Goal: Task Accomplishment & Management: Manage account settings

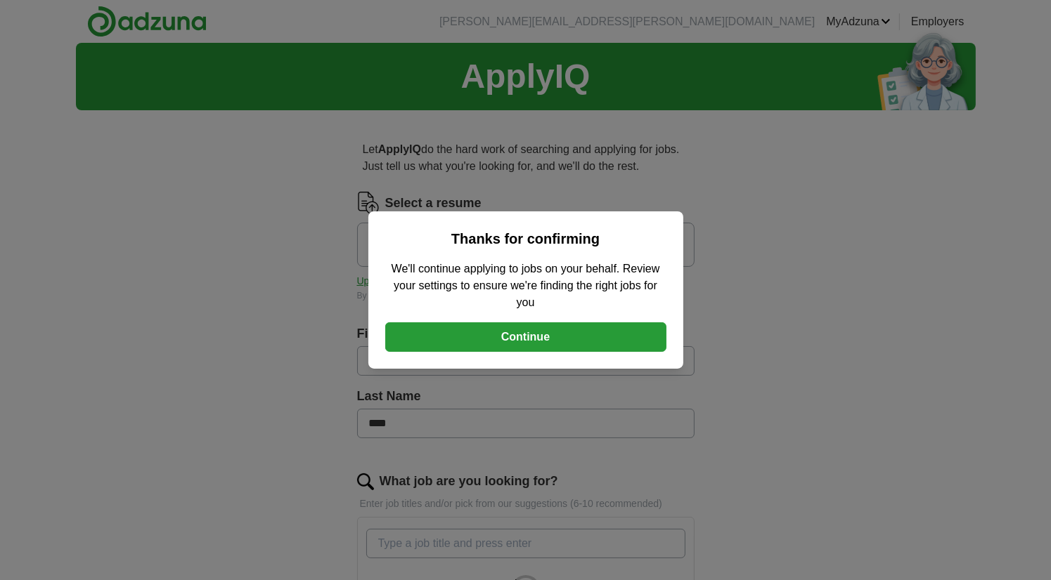
click at [538, 338] on button "Continue" at bounding box center [525, 338] width 281 height 30
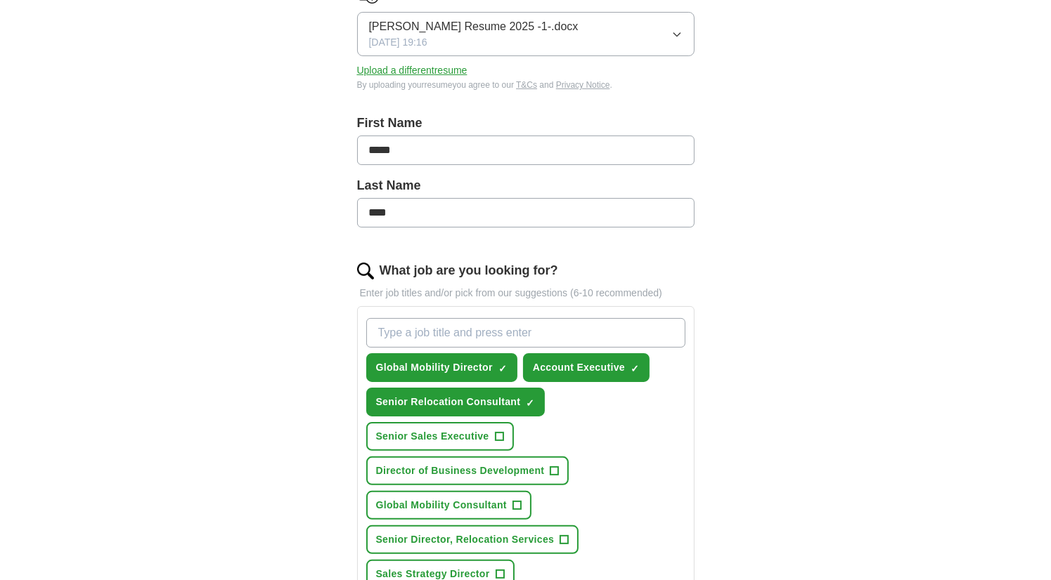
scroll to position [281, 0]
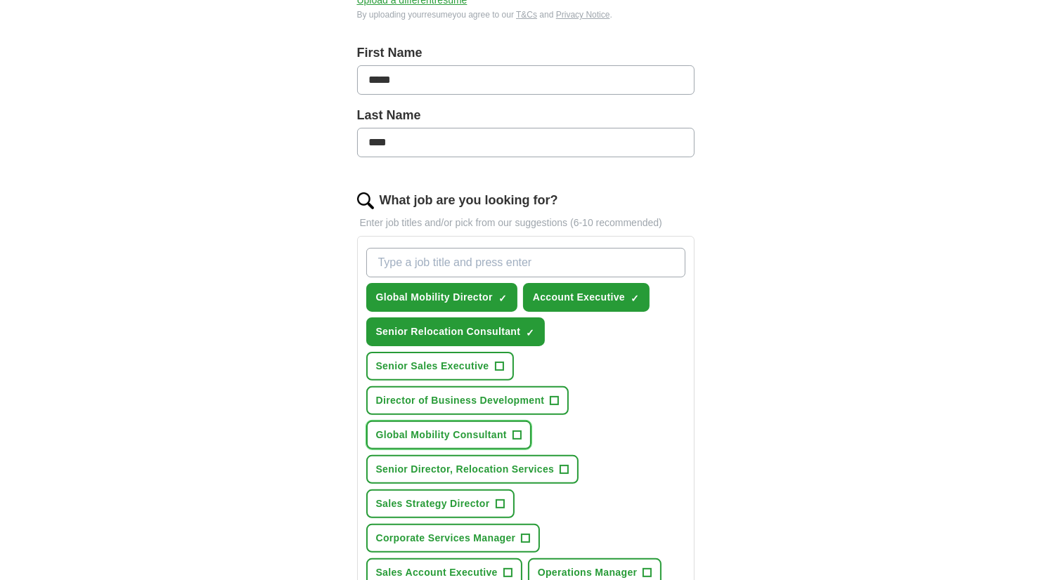
click at [503, 434] on span "Global Mobility Consultant" at bounding box center [441, 435] width 131 height 15
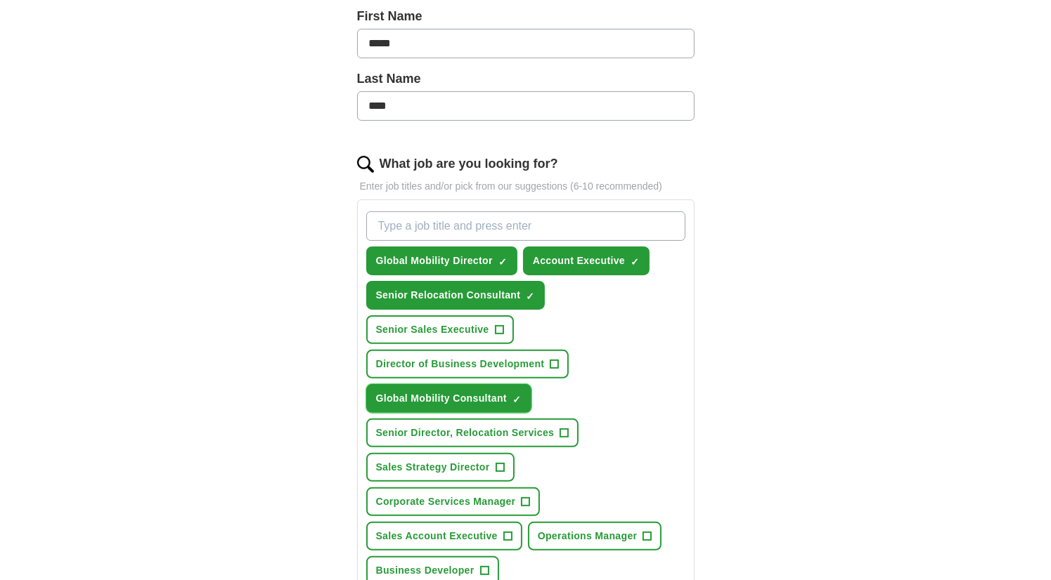
scroll to position [351, 0]
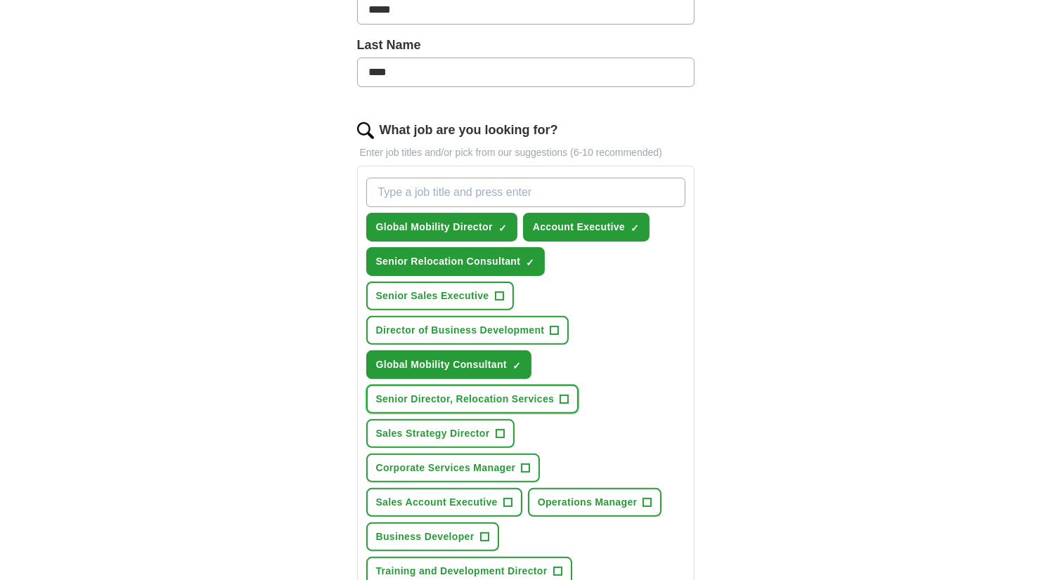
click at [510, 396] on span "Senior Director, Relocation Services" at bounding box center [465, 399] width 179 height 15
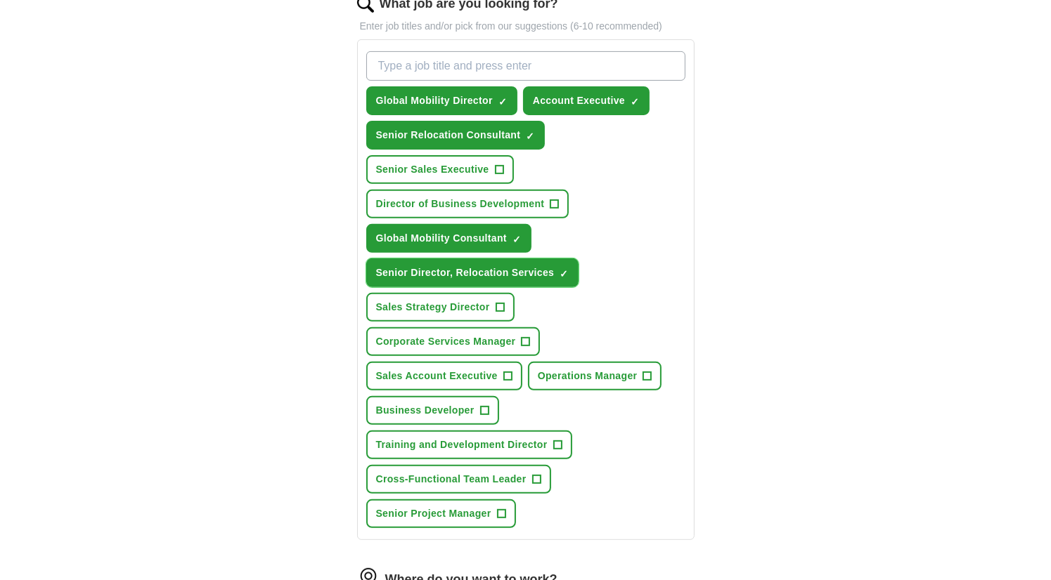
scroll to position [492, 0]
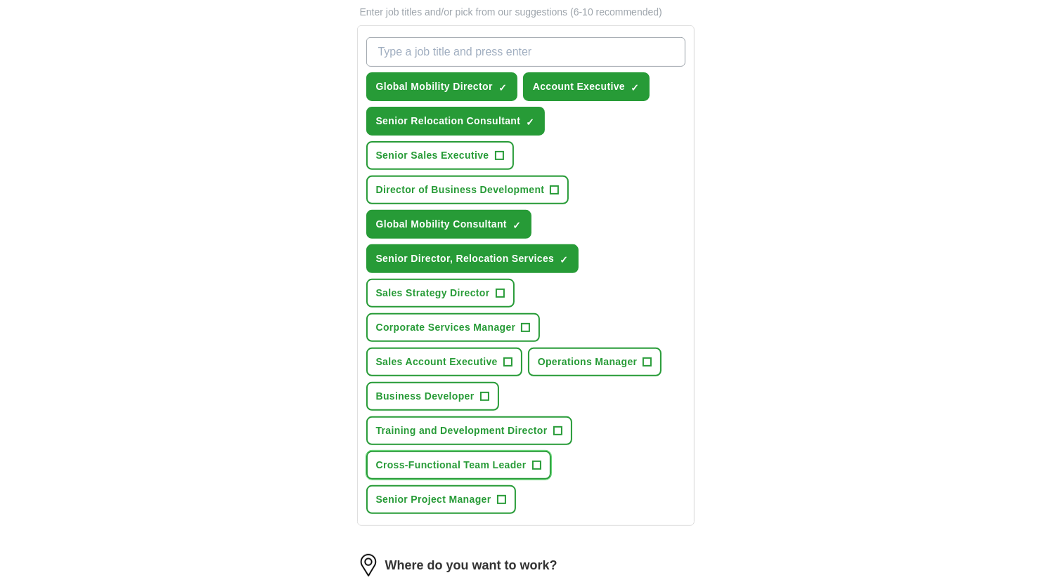
click at [422, 458] on span "Cross-Functional Team Leader" at bounding box center [451, 465] width 150 height 15
click at [421, 497] on span "Senior Project Manager" at bounding box center [433, 500] width 115 height 15
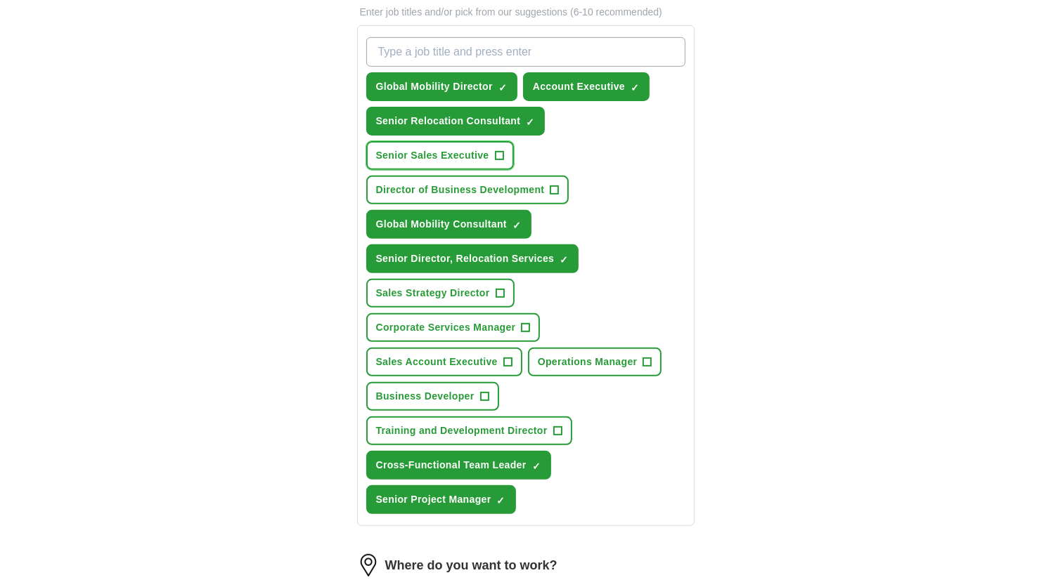
click at [455, 155] on span "Senior Sales Executive" at bounding box center [432, 155] width 113 height 15
click at [451, 190] on span "Director of Business Development" at bounding box center [460, 190] width 169 height 15
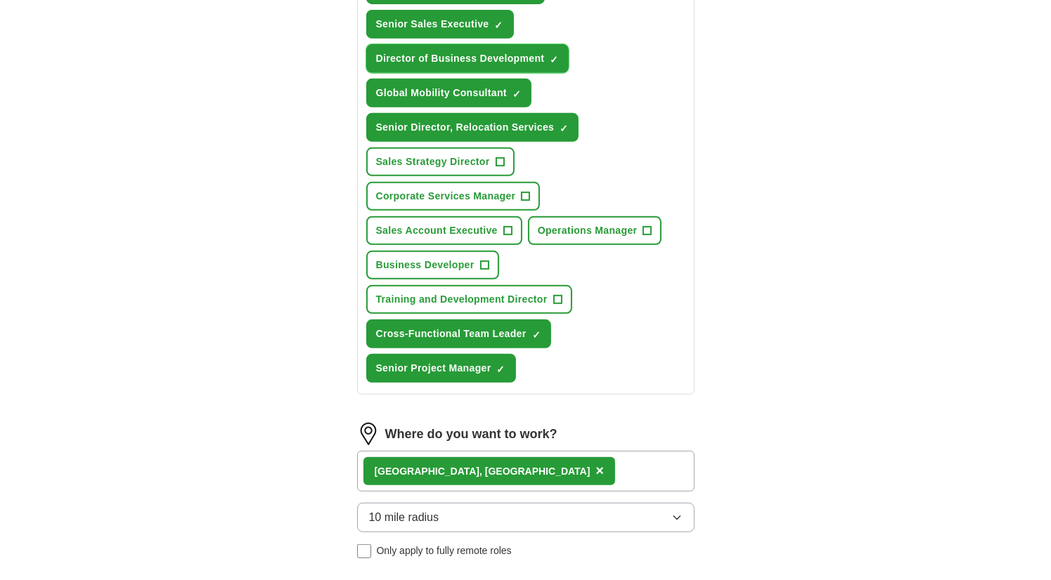
scroll to position [632, 0]
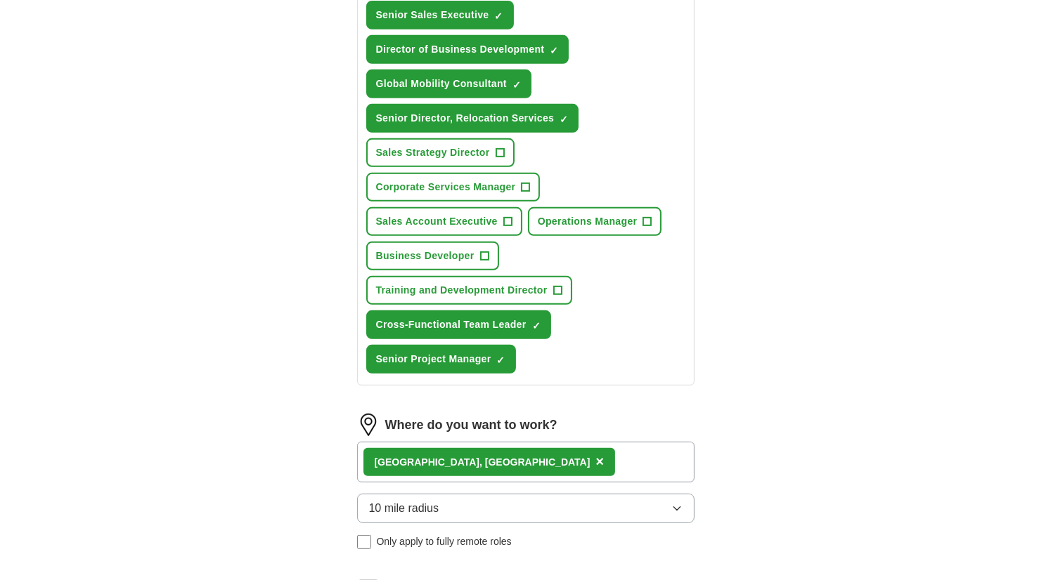
click at [528, 457] on div "[GEOGRAPHIC_DATA], [GEOGRAPHIC_DATA] ×" at bounding box center [525, 462] width 337 height 41
click at [595, 454] on span "×" at bounding box center [599, 461] width 8 height 15
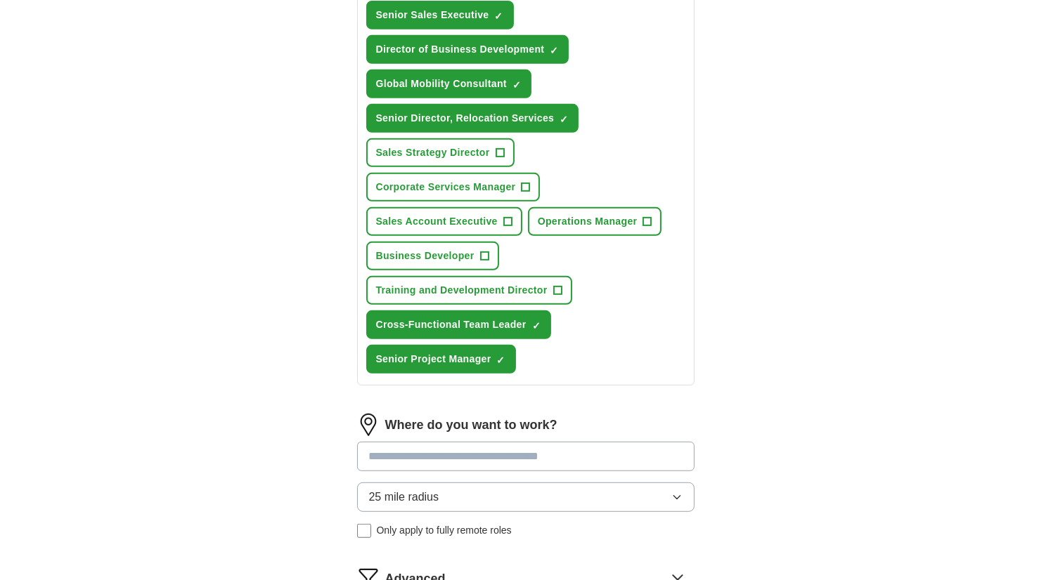
click at [466, 453] on input at bounding box center [525, 457] width 337 height 30
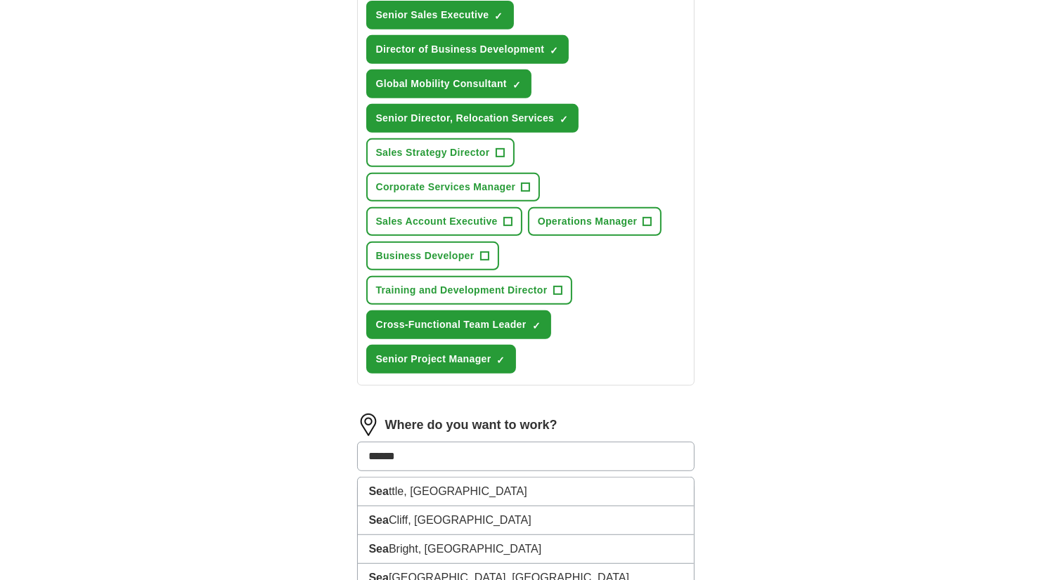
type input "*******"
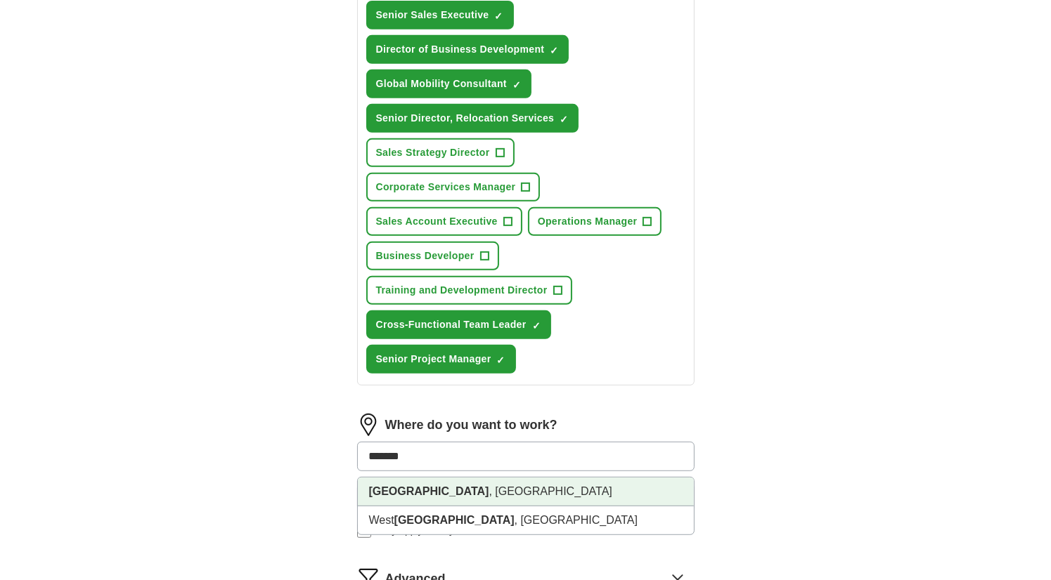
click at [440, 486] on li "[GEOGRAPHIC_DATA] , [GEOGRAPHIC_DATA]" at bounding box center [526, 492] width 336 height 29
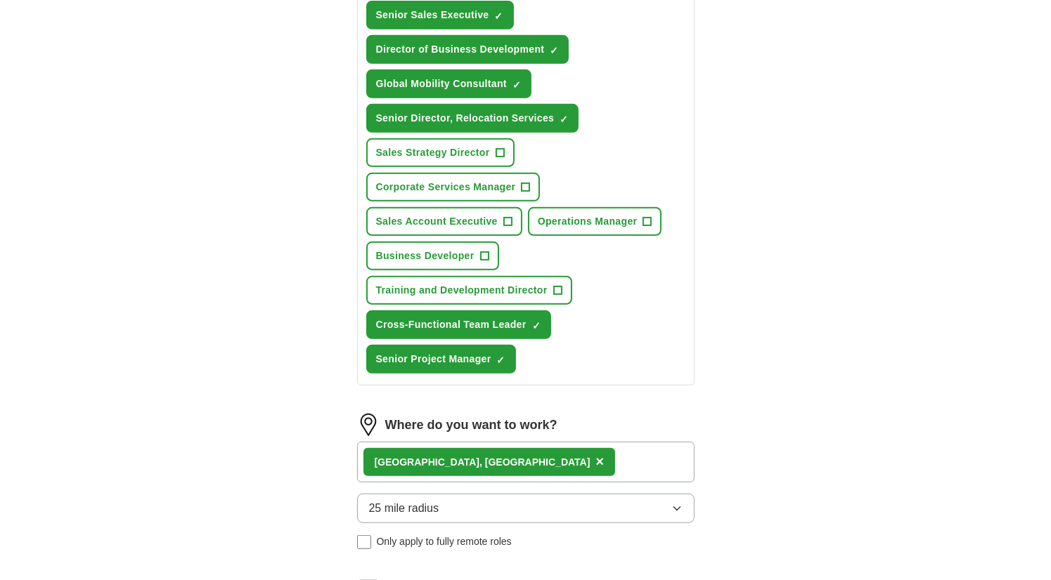
click at [495, 446] on div "[GEOGRAPHIC_DATA] , [GEOGRAPHIC_DATA] ×" at bounding box center [525, 462] width 337 height 41
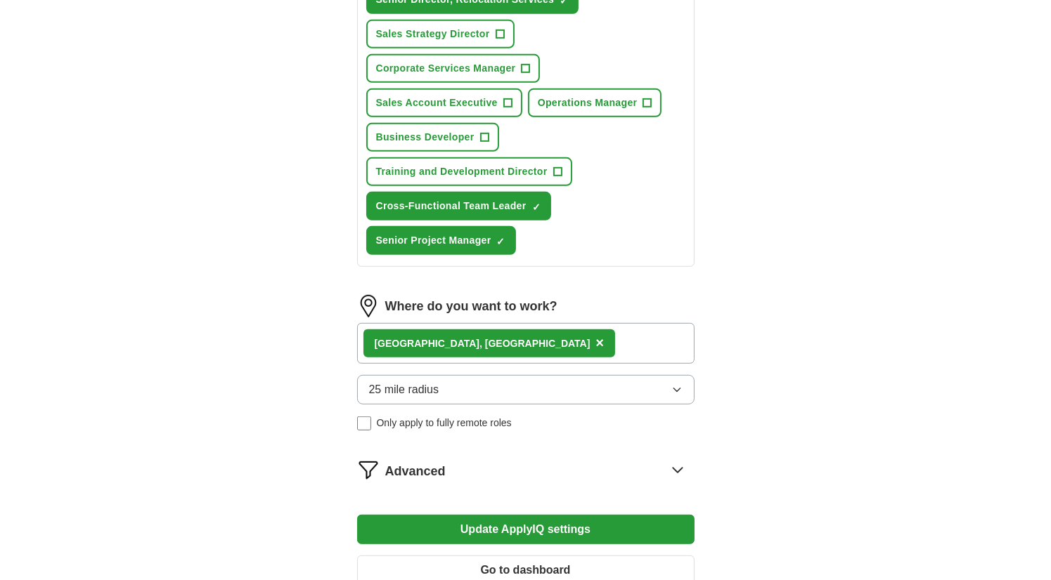
scroll to position [773, 0]
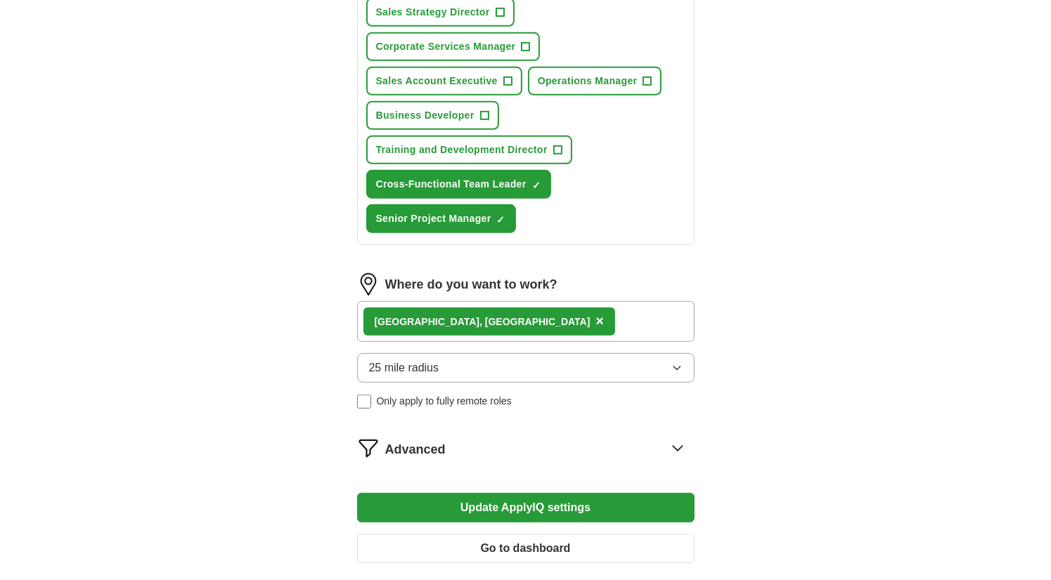
click at [505, 495] on button "Update ApplyIQ settings" at bounding box center [525, 508] width 337 height 30
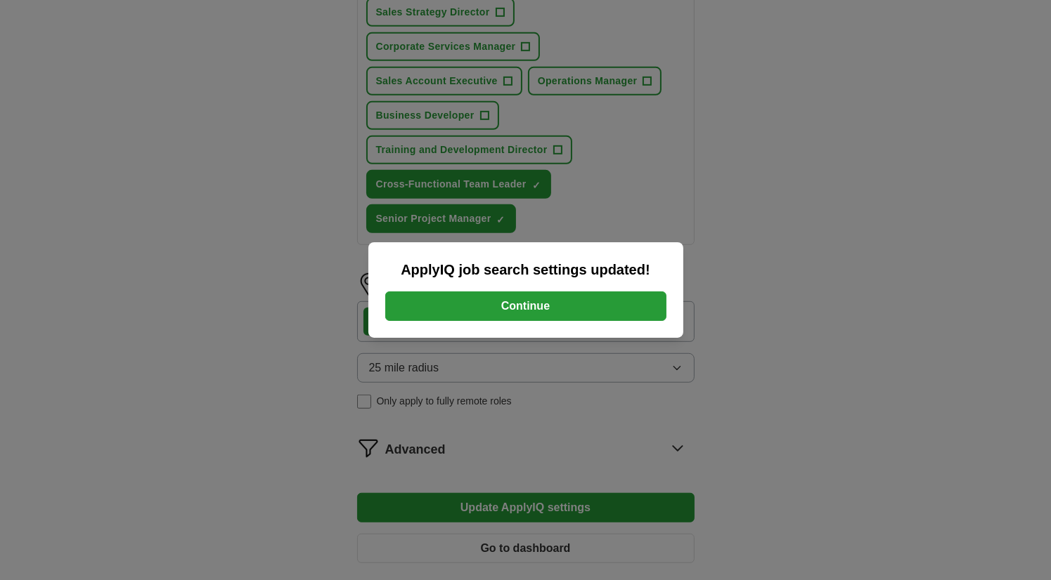
click at [533, 307] on button "Continue" at bounding box center [525, 307] width 281 height 30
